Goal: Ask a question

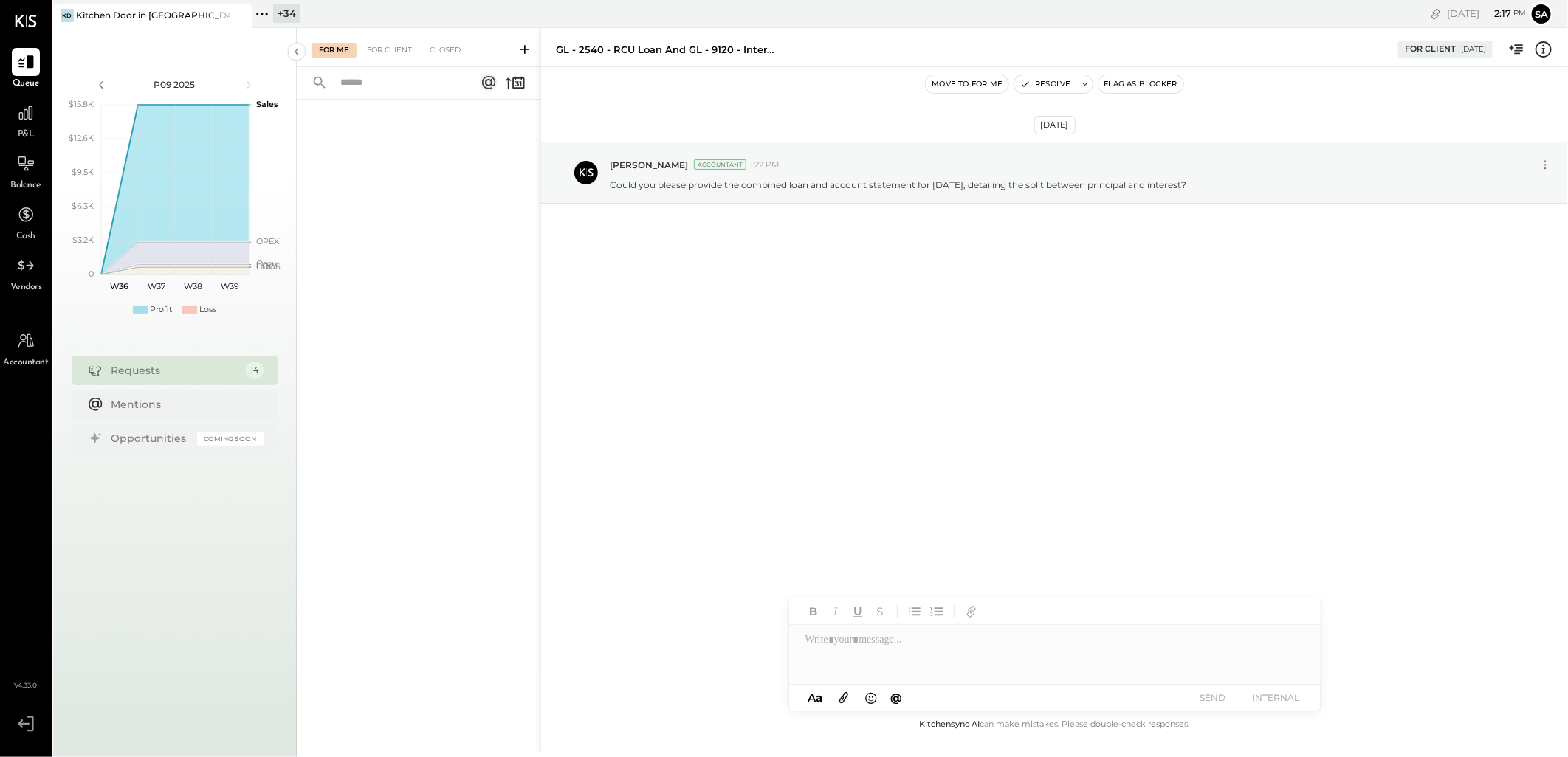
click at [525, 47] on icon at bounding box center [524, 49] width 15 height 15
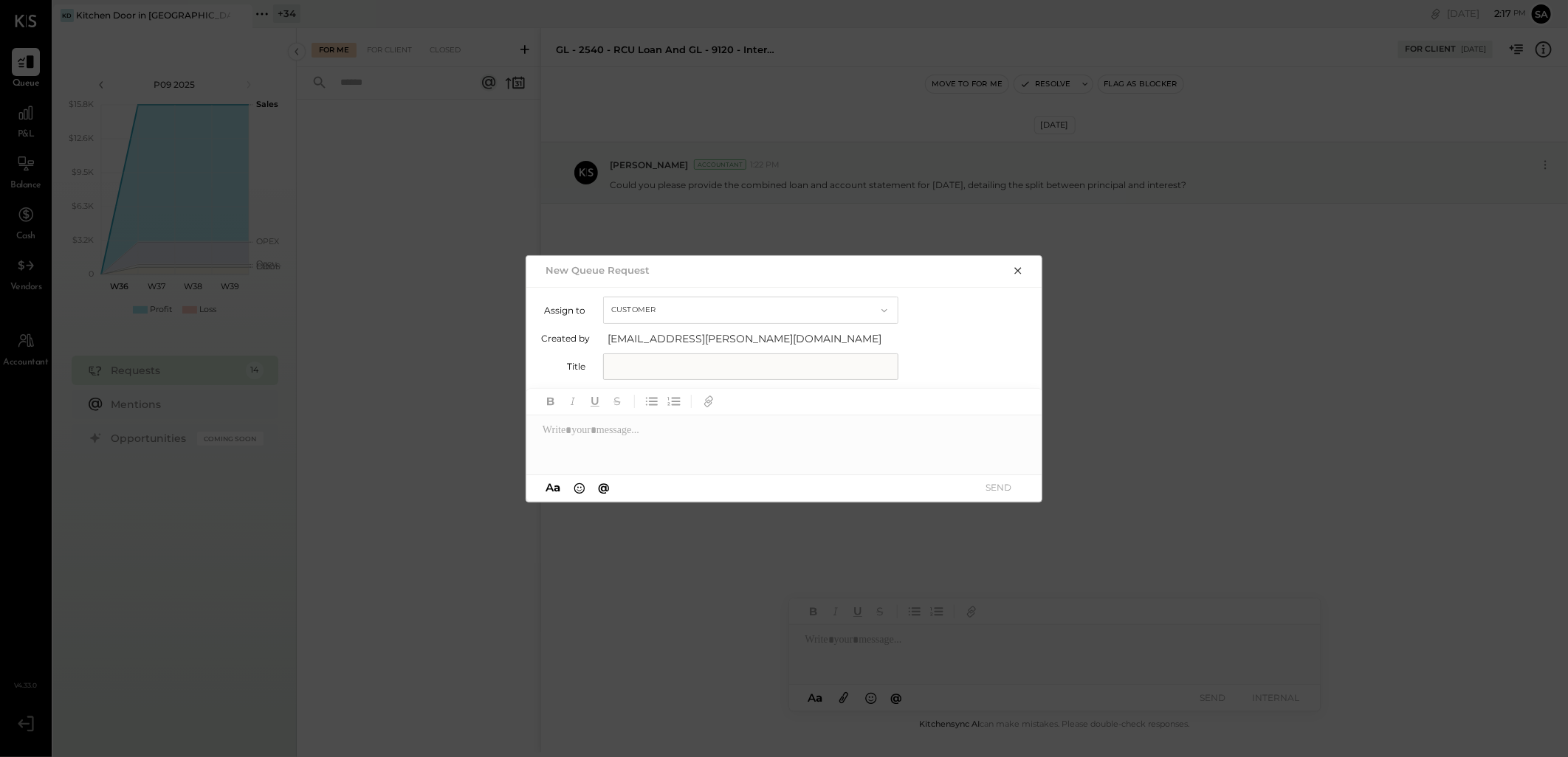
click at [653, 369] on input "text" at bounding box center [751, 367] width 295 height 26
type input "**********"
click at [599, 441] on div at bounding box center [784, 445] width 516 height 59
drag, startPoint x: 809, startPoint y: 367, endPoint x: 1012, endPoint y: 408, distance: 207.1
click at [809, 367] on input "**********" at bounding box center [711, 367] width 216 height 26
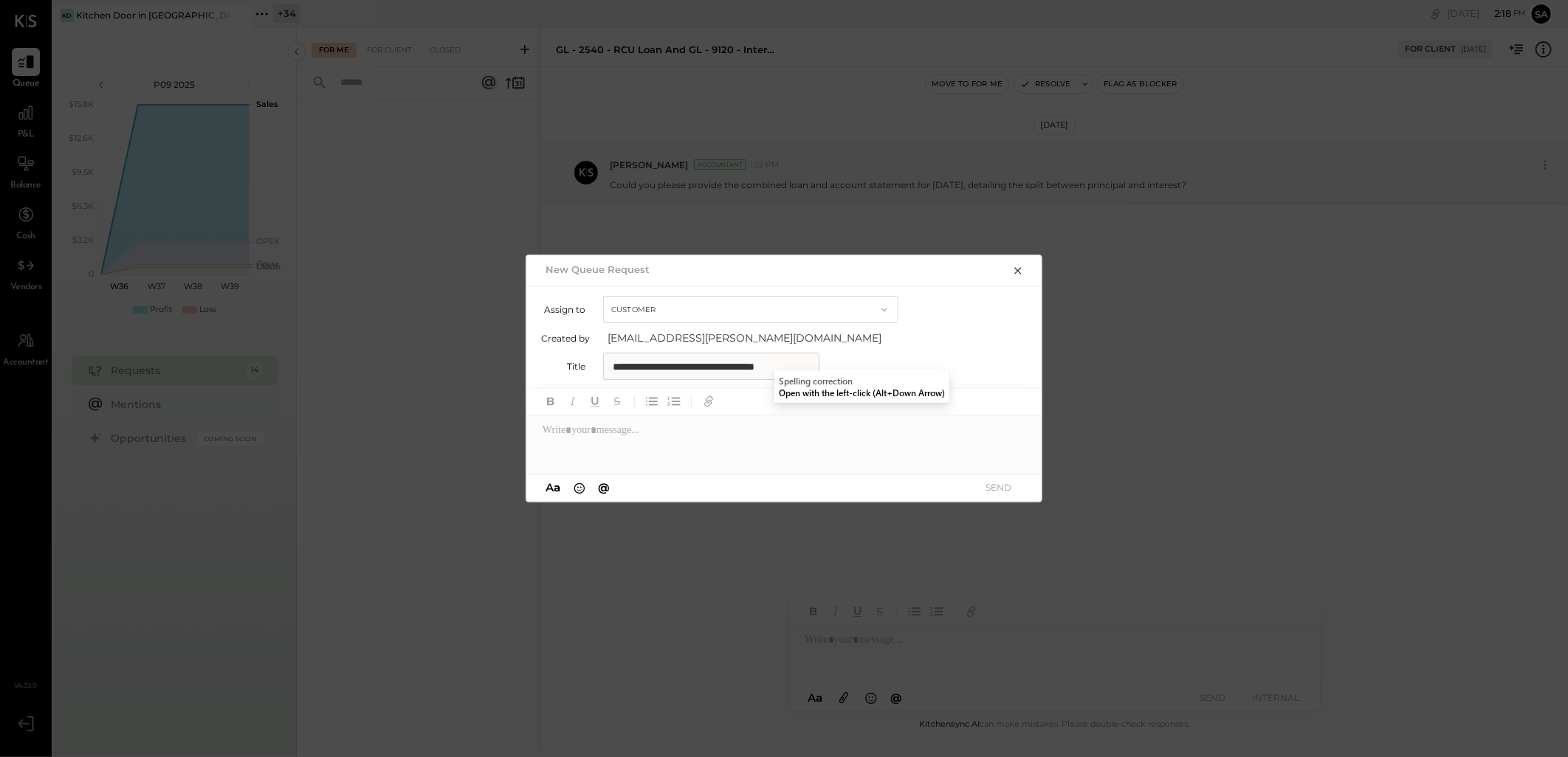
scroll to position [0, 8]
click at [905, 447] on div at bounding box center [784, 445] width 516 height 59
click at [689, 429] on div at bounding box center [784, 445] width 516 height 59
paste div
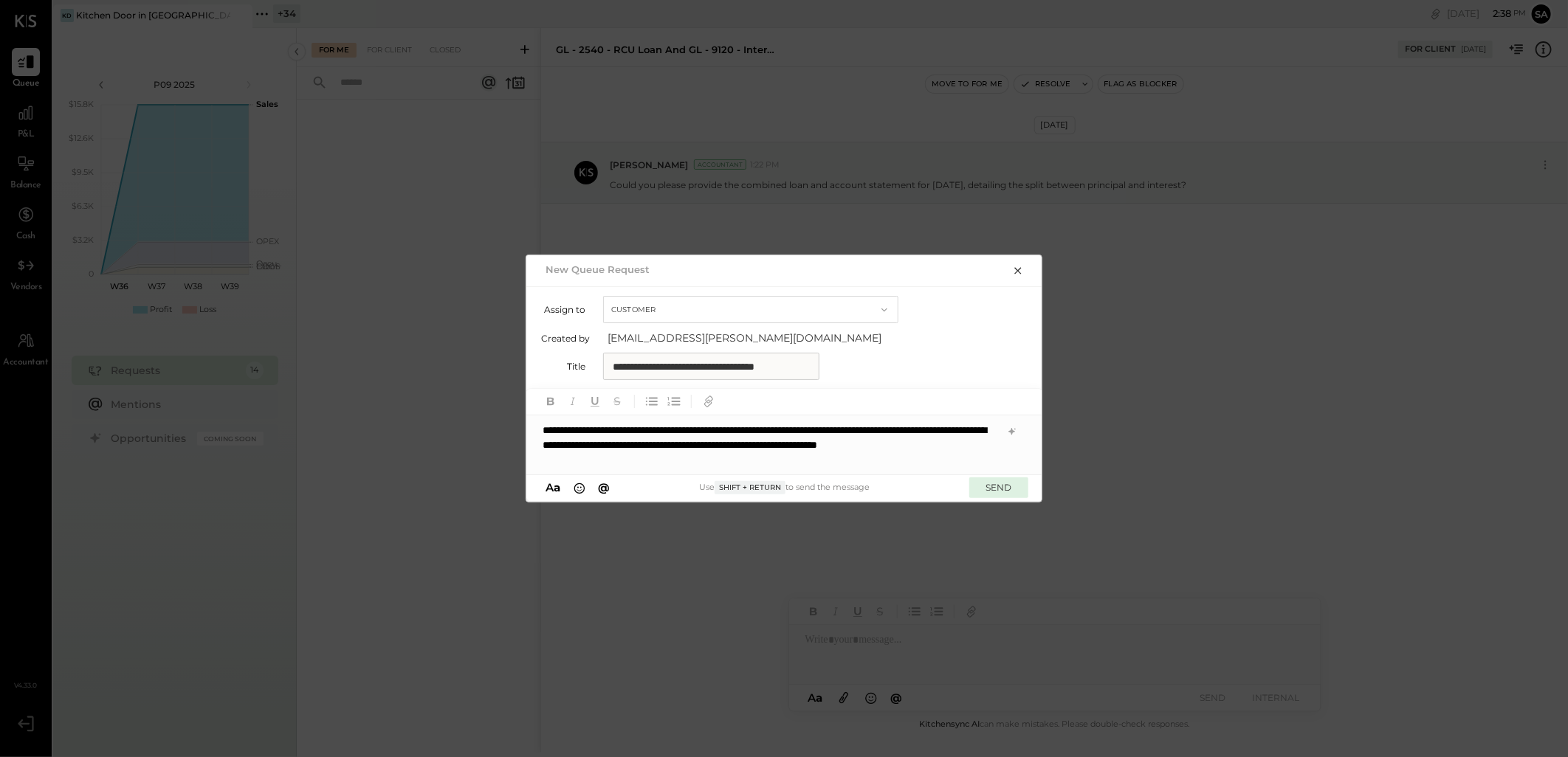
click at [1002, 491] on button "SEND" at bounding box center [999, 487] width 59 height 20
